Goal: Check status: Check status

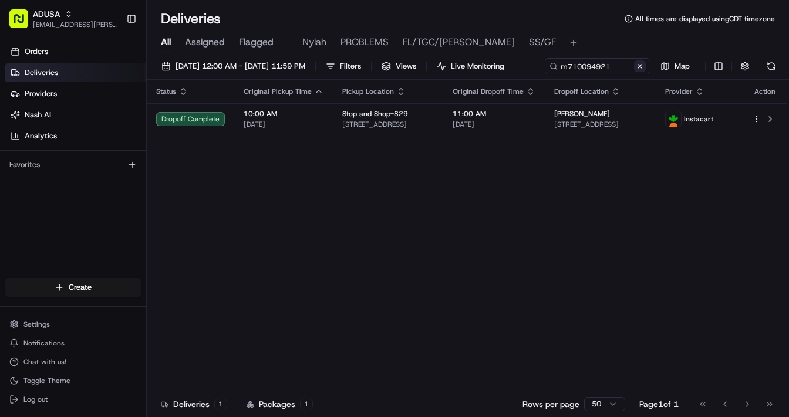
click at [634, 72] on button at bounding box center [640, 66] width 12 height 12
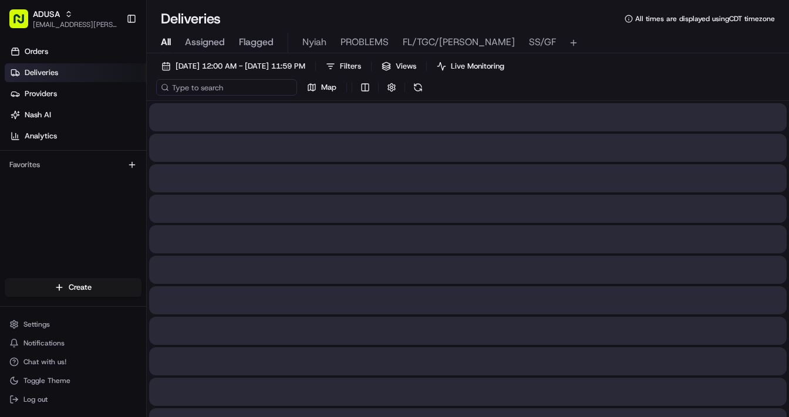
click at [217, 88] on input at bounding box center [226, 87] width 141 height 16
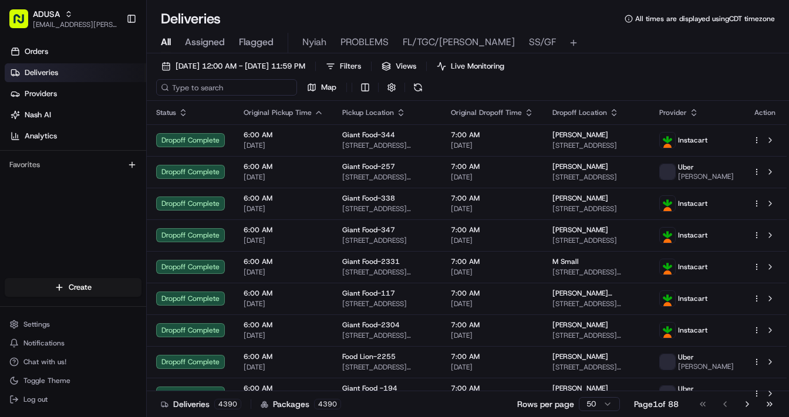
paste input "m707512136"
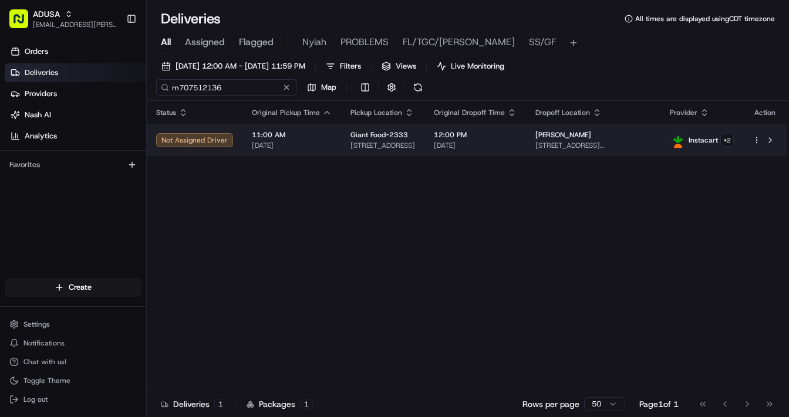
type input "m707512136"
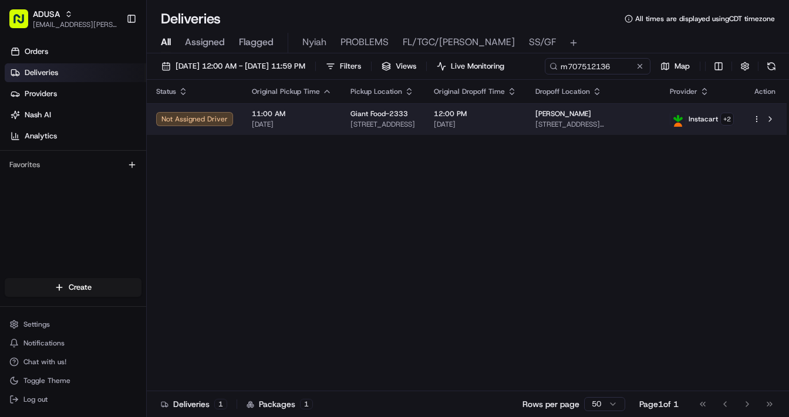
click at [330, 135] on td "11:00 AM 08/24/2025" at bounding box center [291, 119] width 99 height 32
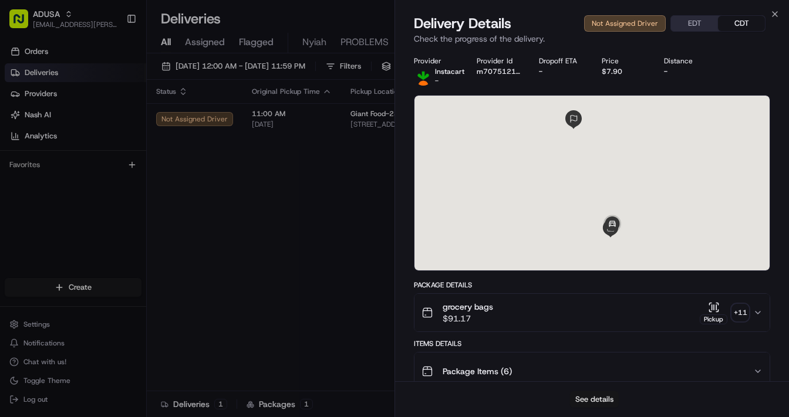
click at [603, 401] on button "See details" at bounding box center [594, 399] width 49 height 16
